Goal: Task Accomplishment & Management: Manage account settings

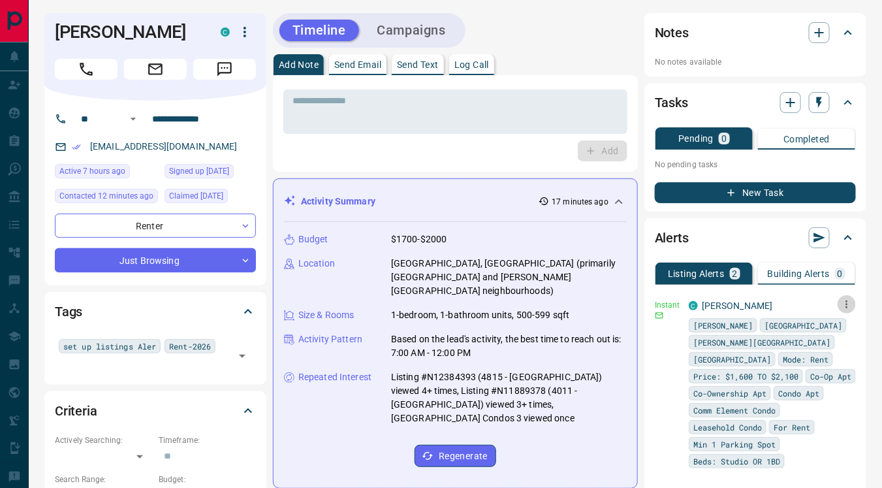
click at [848, 300] on icon "button" at bounding box center [847, 304] width 12 height 12
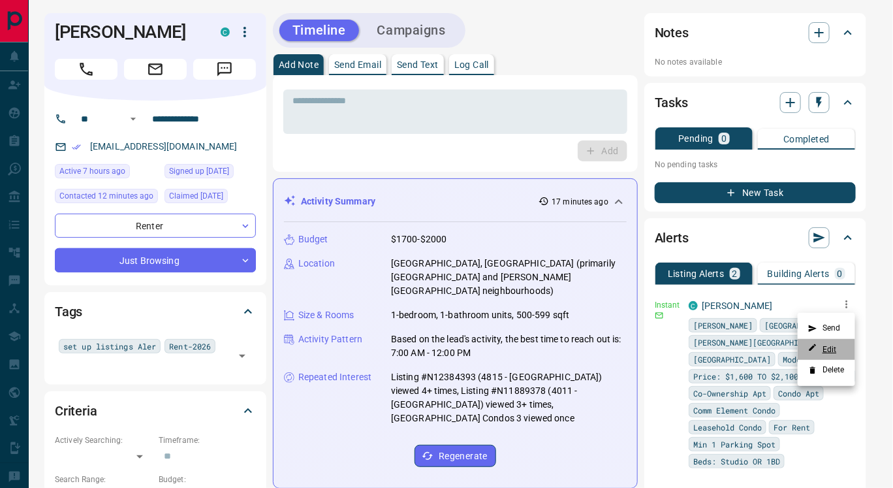
click at [827, 347] on link "Edit" at bounding box center [822, 349] width 29 height 12
drag, startPoint x: 88, startPoint y: 141, endPoint x: 197, endPoint y: 148, distance: 109.2
click at [197, 148] on div at bounding box center [446, 244] width 893 height 488
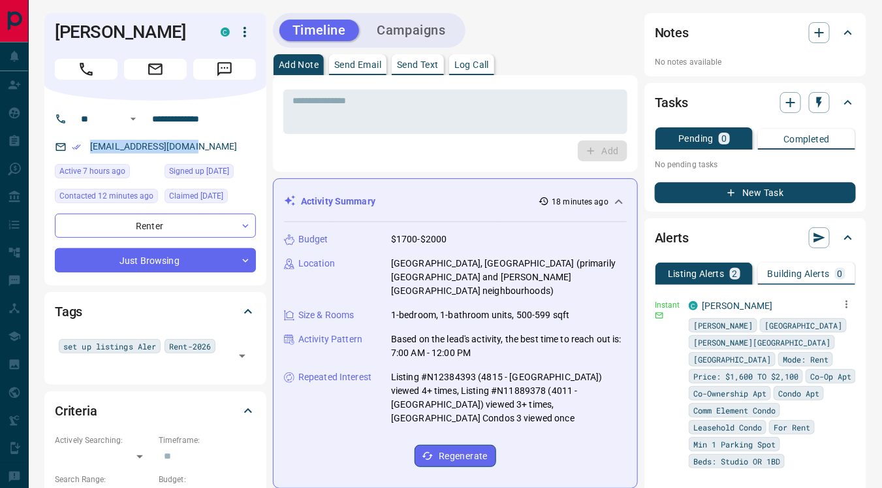
drag, startPoint x: 197, startPoint y: 140, endPoint x: 86, endPoint y: 140, distance: 111.0
click at [86, 140] on div "[EMAIL_ADDRESS][DOMAIN_NAME]" at bounding box center [155, 147] width 201 height 22
click at [249, 114] on input "**********" at bounding box center [198, 118] width 102 height 21
drag, startPoint x: 86, startPoint y: 142, endPoint x: 215, endPoint y: 142, distance: 128.6
click at [215, 142] on div "[EMAIL_ADDRESS][DOMAIN_NAME]" at bounding box center [155, 147] width 201 height 22
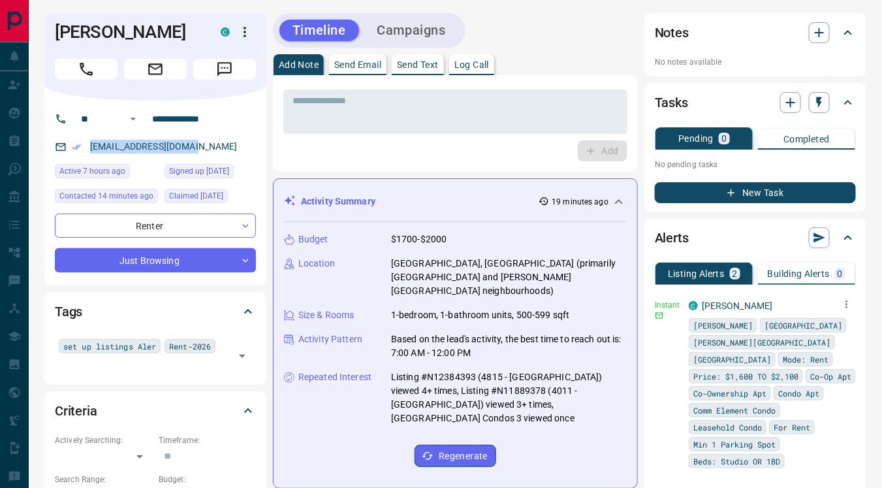
copy link "[EMAIL_ADDRESS][DOMAIN_NAME]"
click at [306, 354] on div "Budget $1700-$2000 Location [GEOGRAPHIC_DATA], [GEOGRAPHIC_DATA] (primarily [GE…" at bounding box center [455, 349] width 343 height 255
click at [844, 302] on icon "button" at bounding box center [847, 304] width 12 height 12
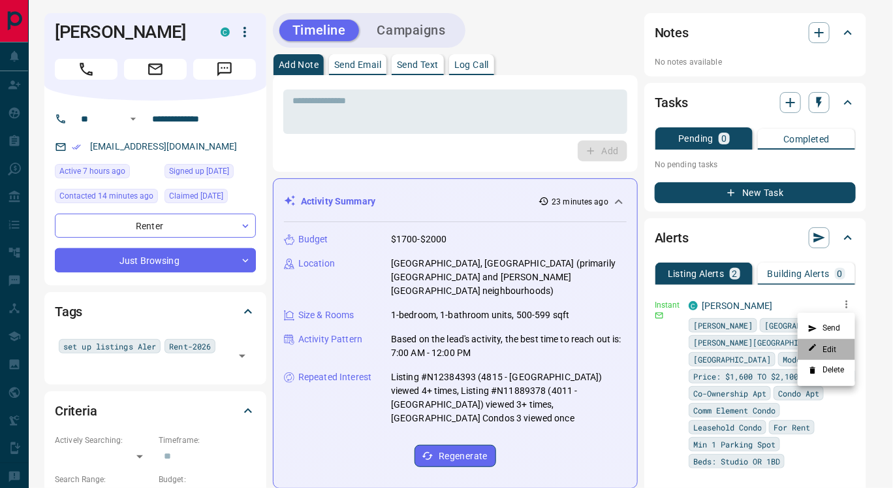
click at [830, 343] on li "Edit" at bounding box center [826, 349] width 57 height 21
click at [830, 349] on link "Edit" at bounding box center [822, 349] width 29 height 12
